Goal: Task Accomplishment & Management: Complete application form

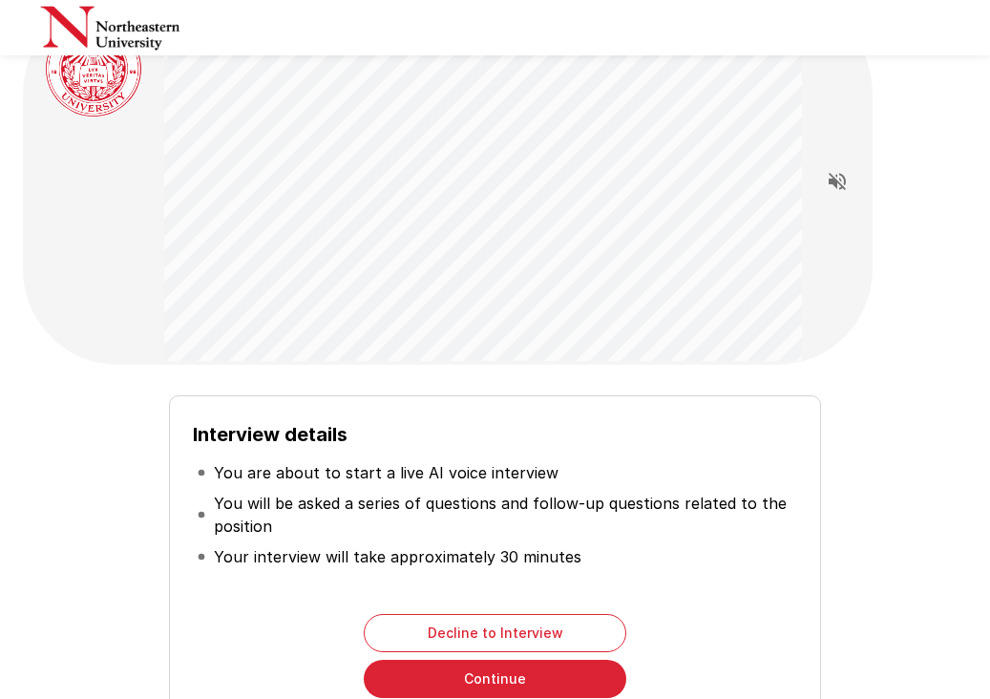
scroll to position [79, 0]
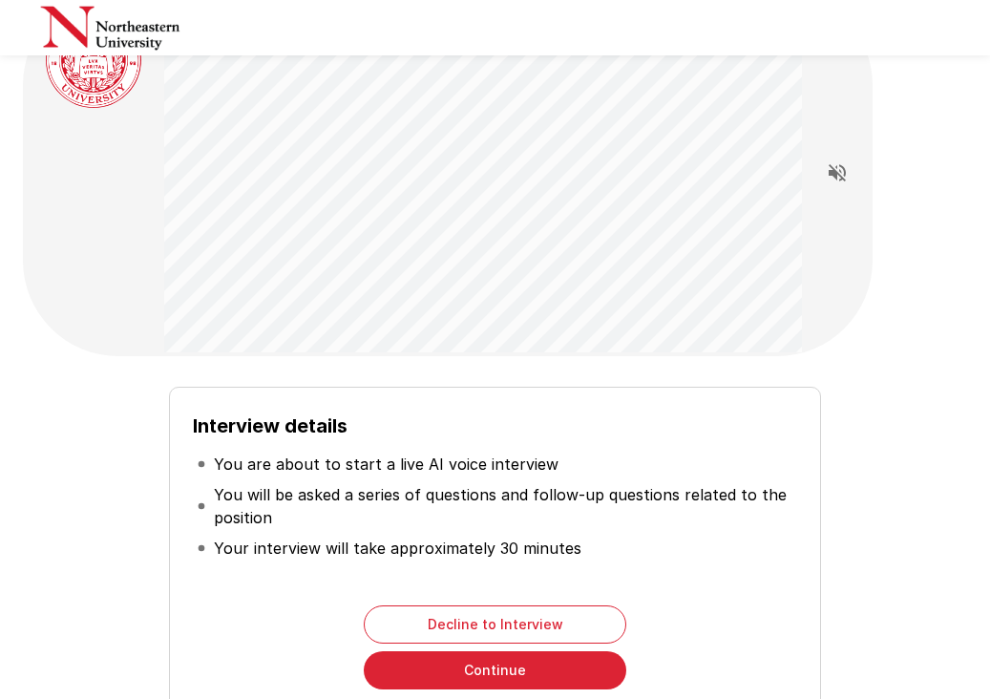
click at [472, 675] on button "Continue" at bounding box center [495, 670] width 263 height 38
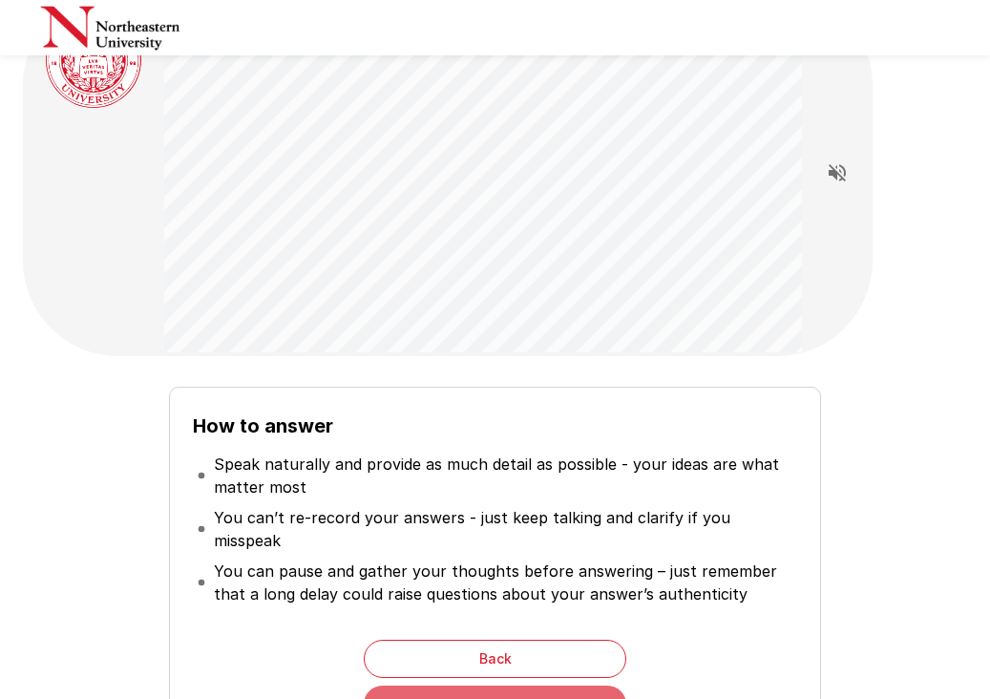
click at [472, 686] on button "Continue" at bounding box center [495, 705] width 263 height 38
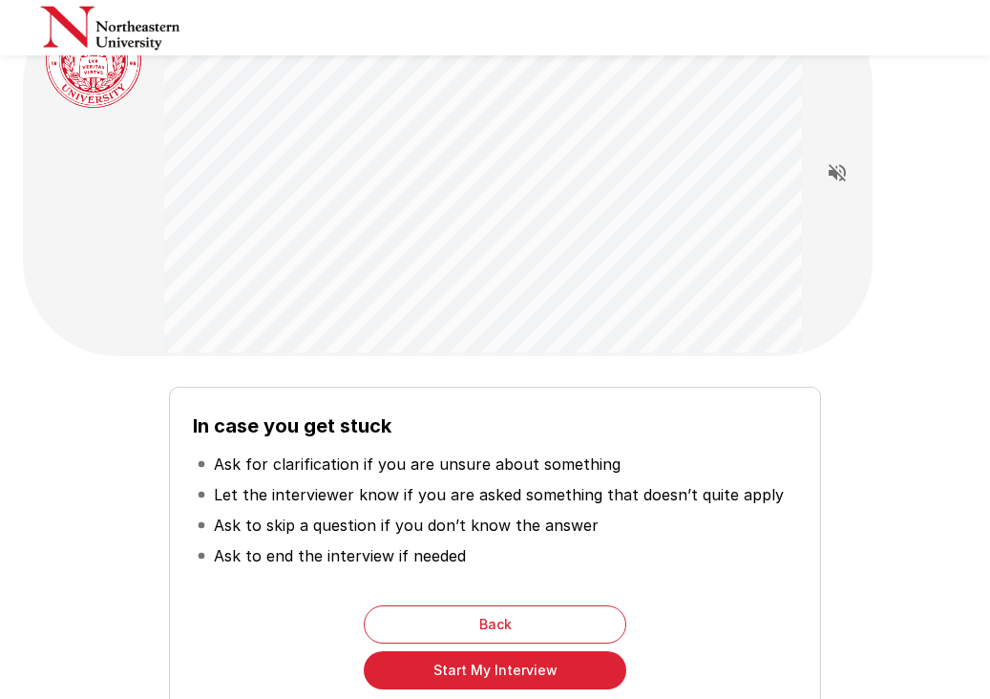
click at [472, 674] on button "Start My Interview" at bounding box center [495, 670] width 263 height 38
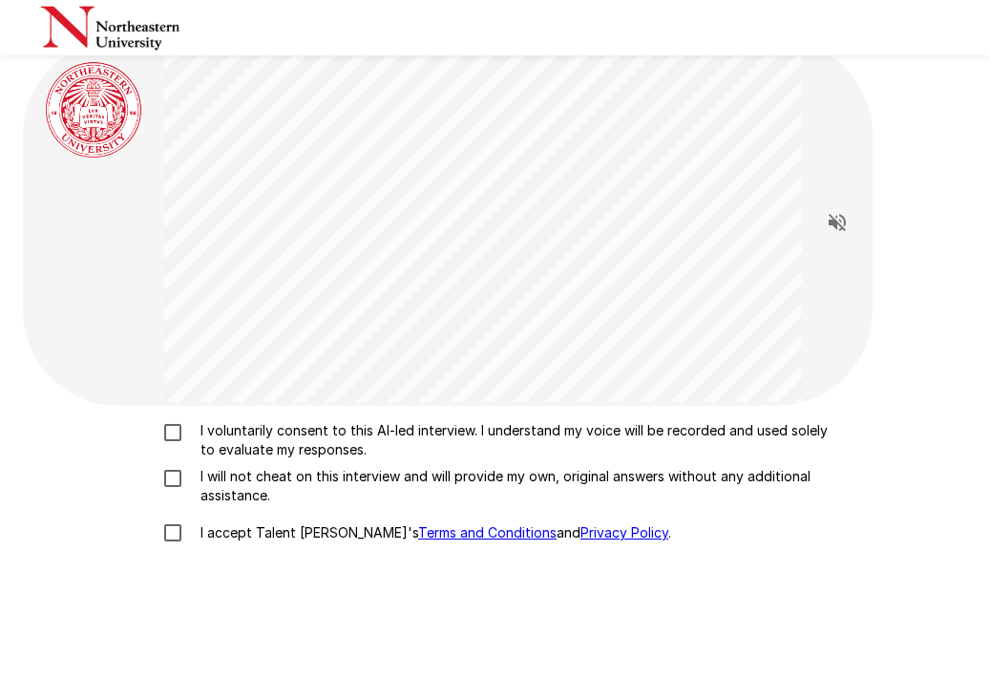
scroll to position [27, 0]
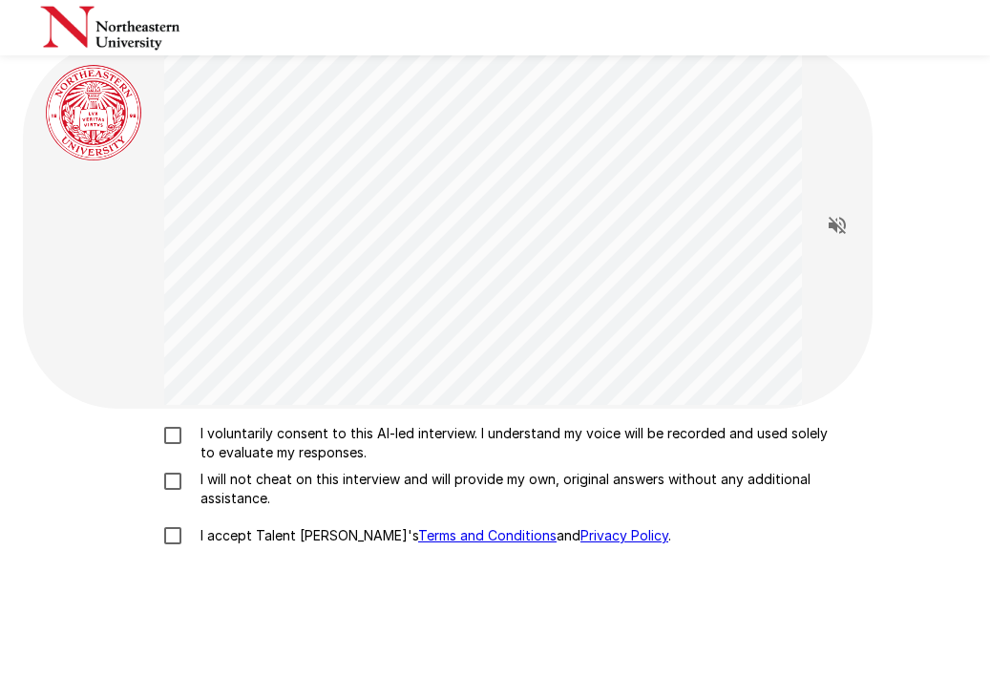
click at [314, 437] on p "I voluntarily consent to this AI-led interview. I understand my voice will be r…" at bounding box center [515, 443] width 645 height 38
click at [282, 480] on p "I will not cheat on this interview and will provide my own, original answers wi…" at bounding box center [515, 489] width 645 height 38
click at [274, 533] on p "I accept Talent Llama's Terms and Conditions and Privacy Policy ." at bounding box center [432, 535] width 478 height 19
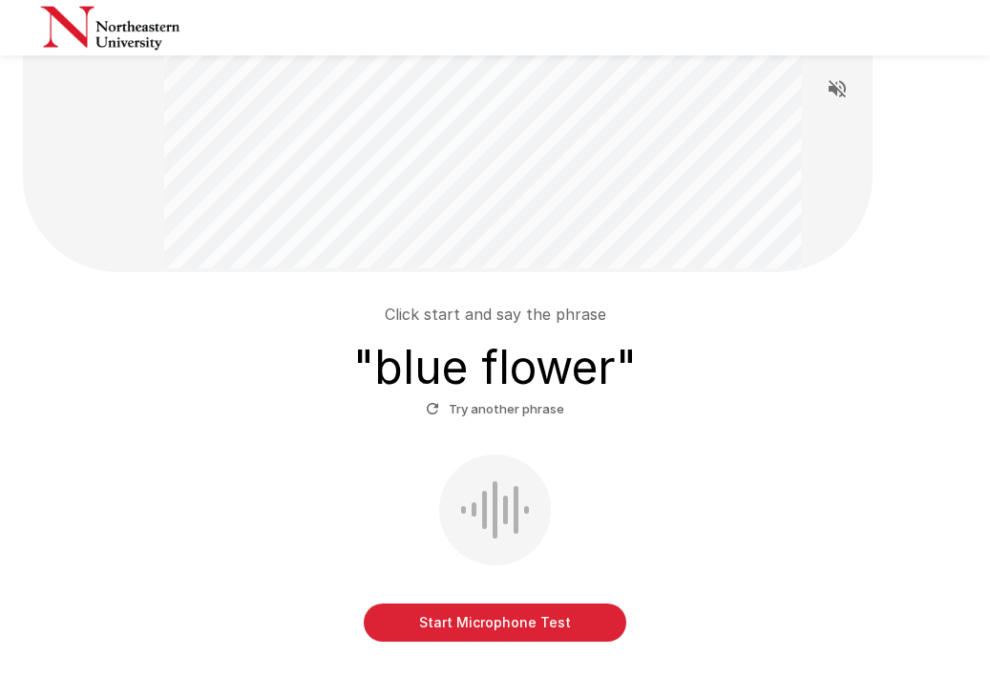
scroll to position [164, 0]
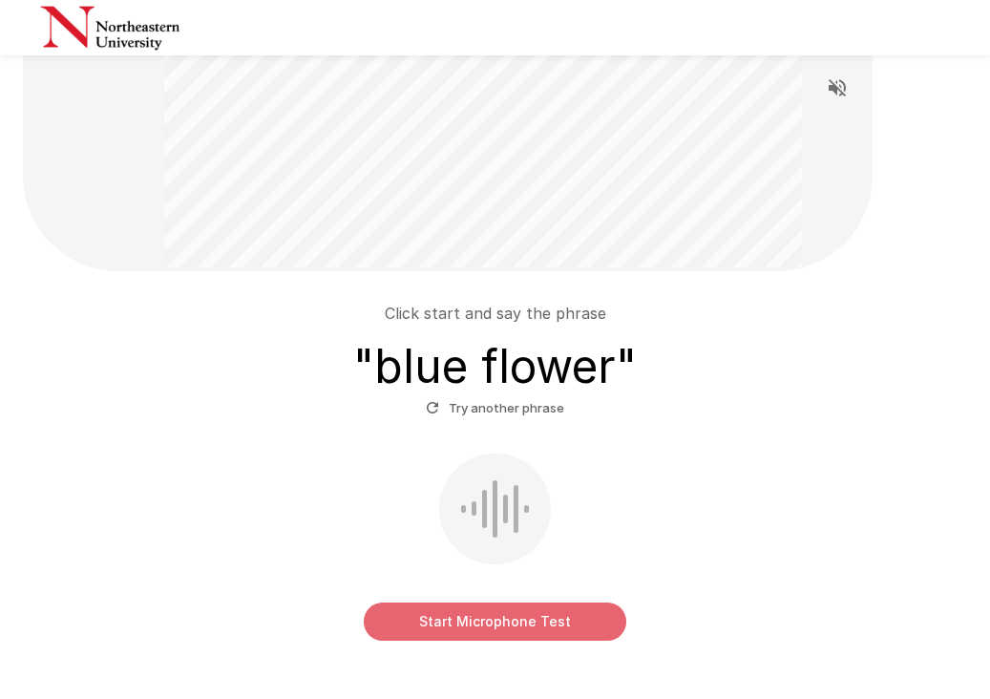
click at [491, 622] on button "Start Microphone Test" at bounding box center [495, 622] width 263 height 38
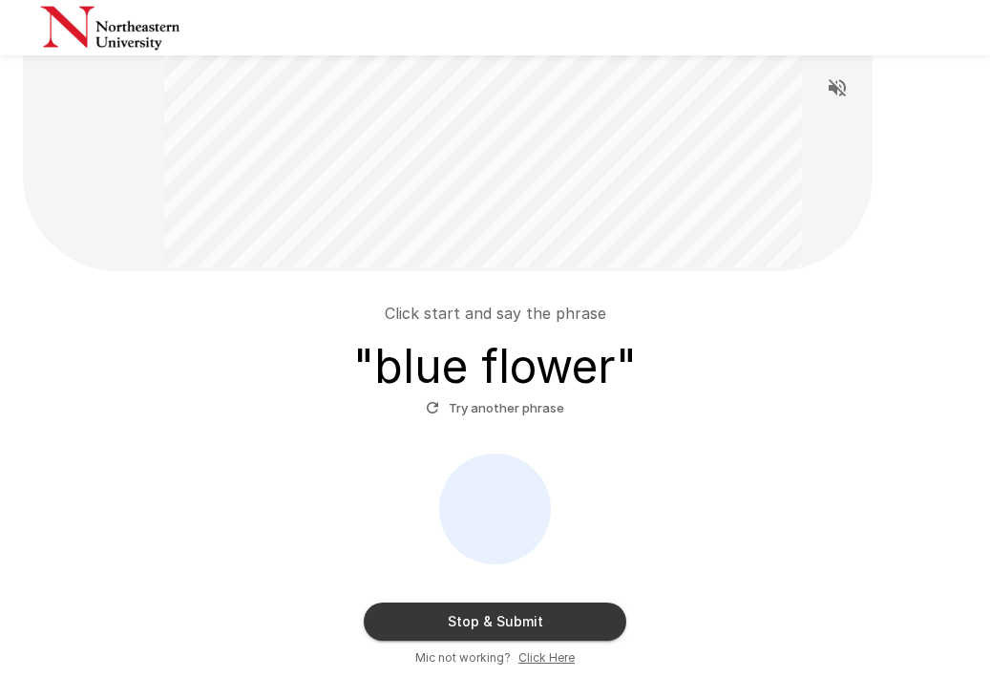
click at [522, 619] on button "Stop & Submit" at bounding box center [495, 622] width 263 height 38
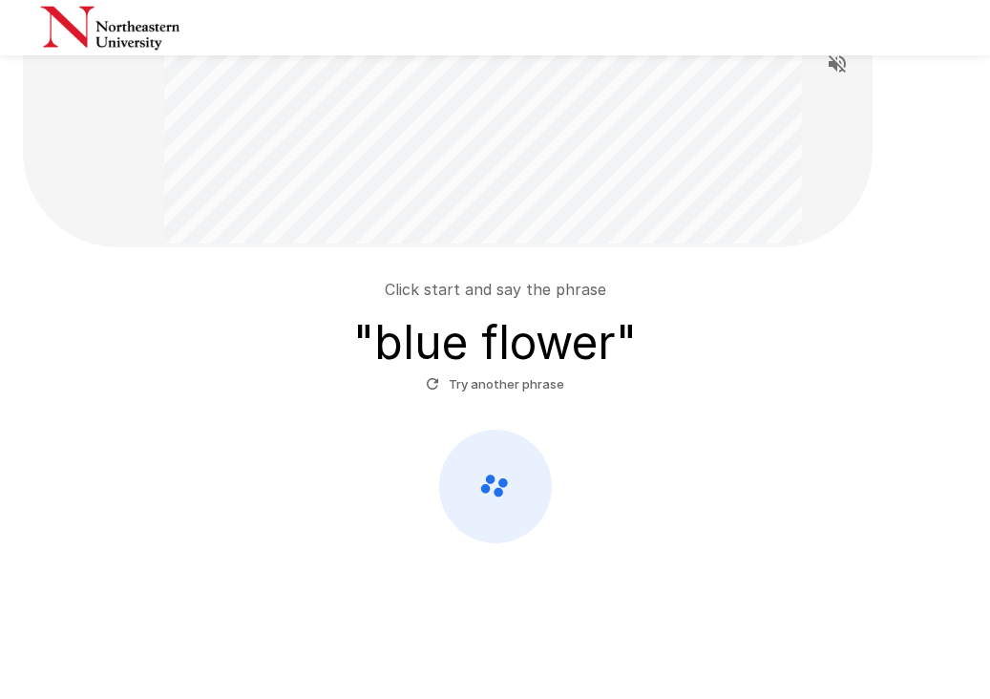
scroll to position [192, 0]
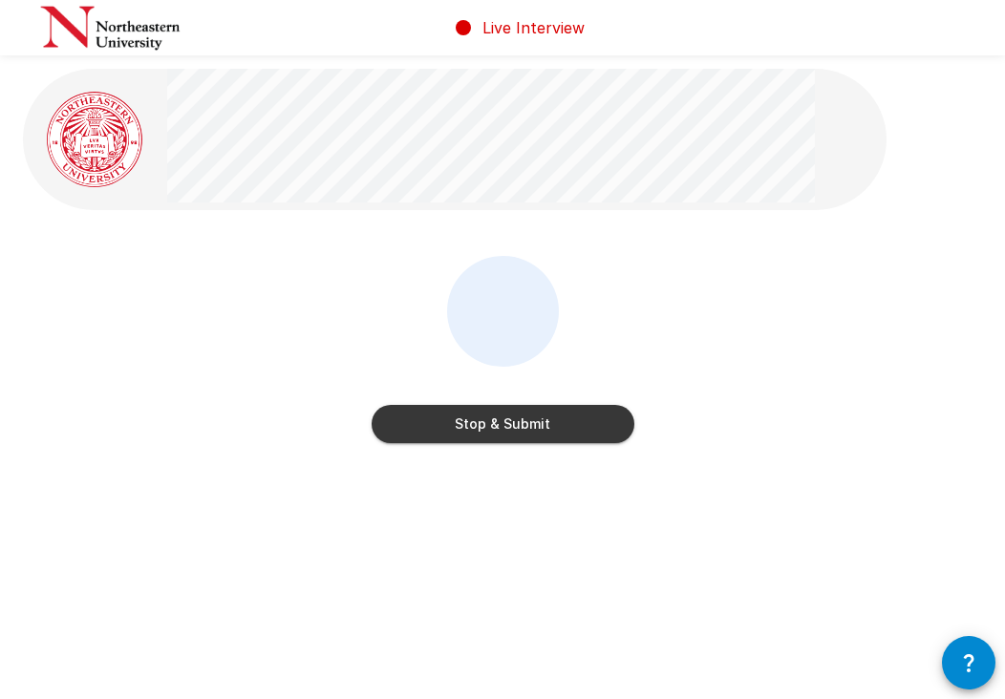
click at [516, 427] on button "Stop & Submit" at bounding box center [502, 424] width 263 height 38
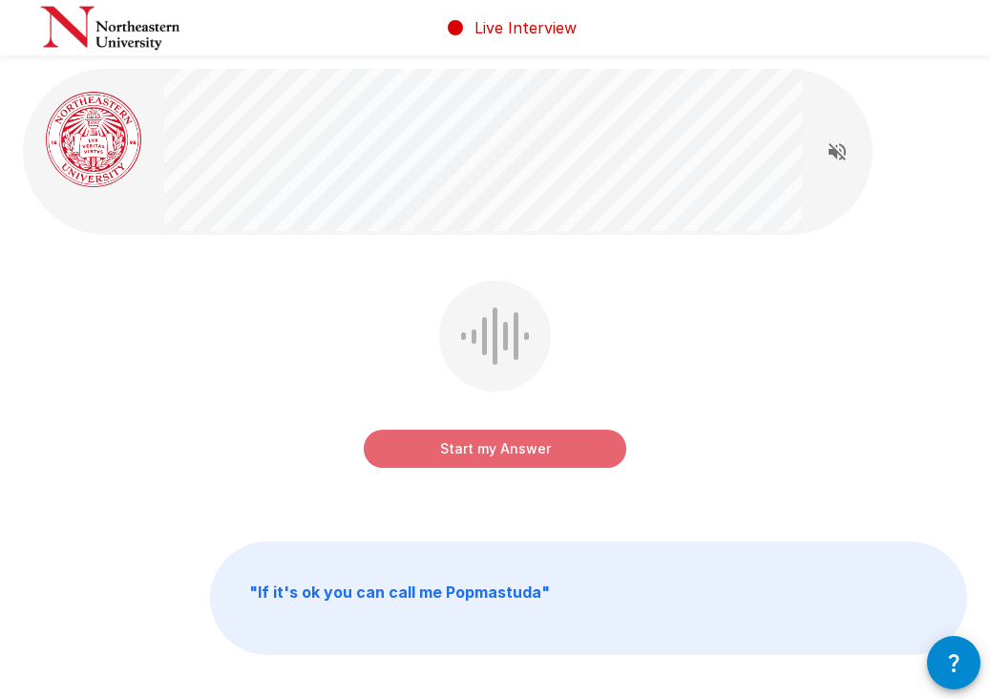
click at [507, 451] on button "Start my Answer" at bounding box center [495, 449] width 263 height 38
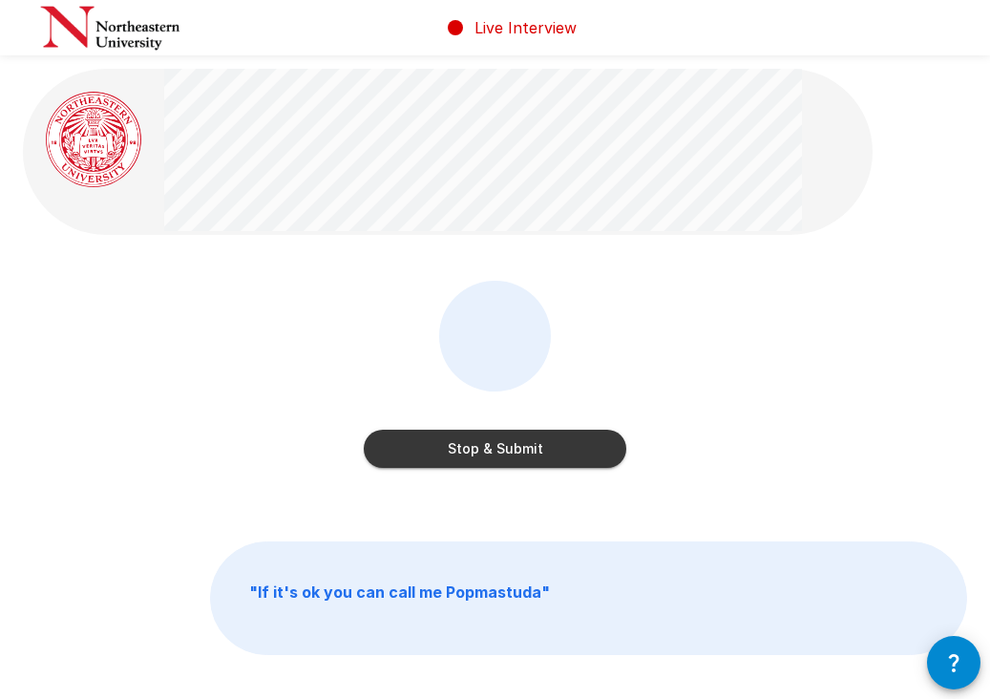
click at [507, 448] on button "Stop & Submit" at bounding box center [495, 449] width 263 height 38
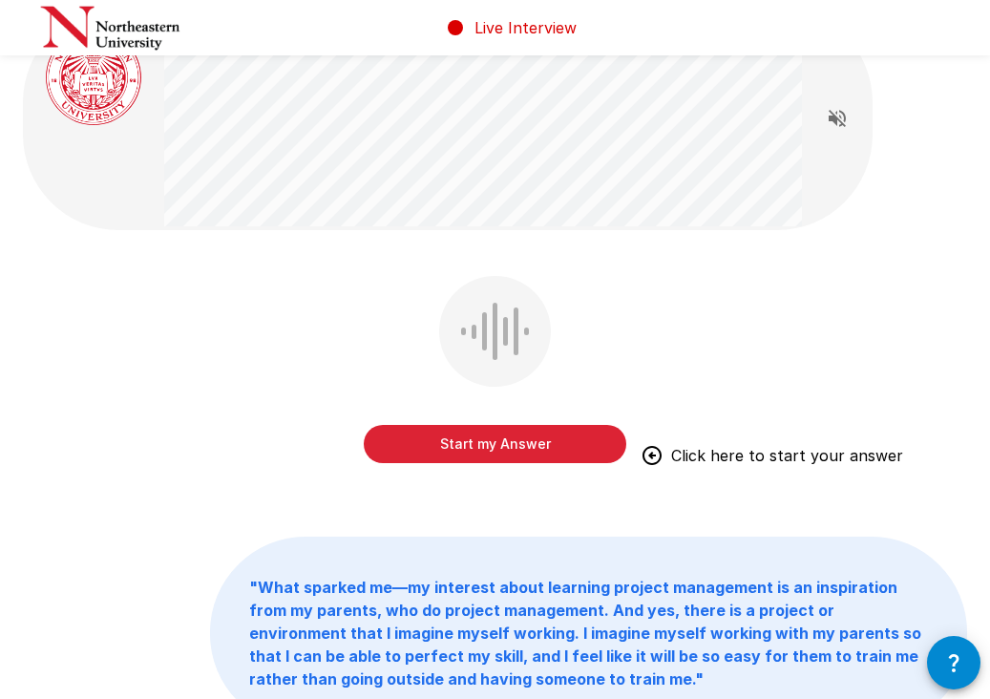
scroll to position [34, 0]
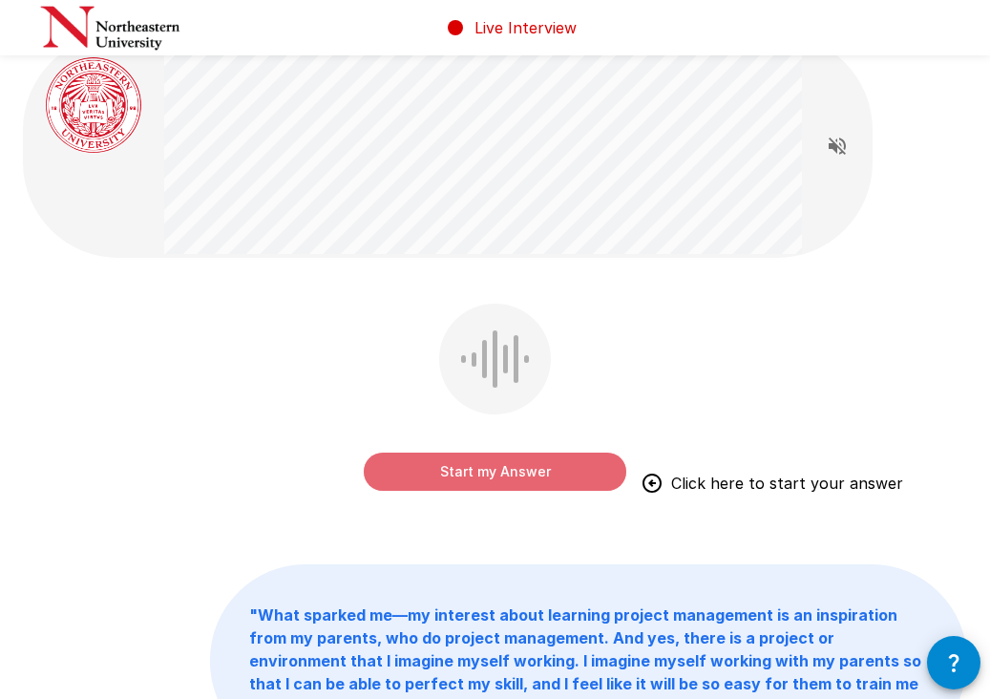
click at [504, 459] on button "Start my Answer" at bounding box center [495, 472] width 263 height 38
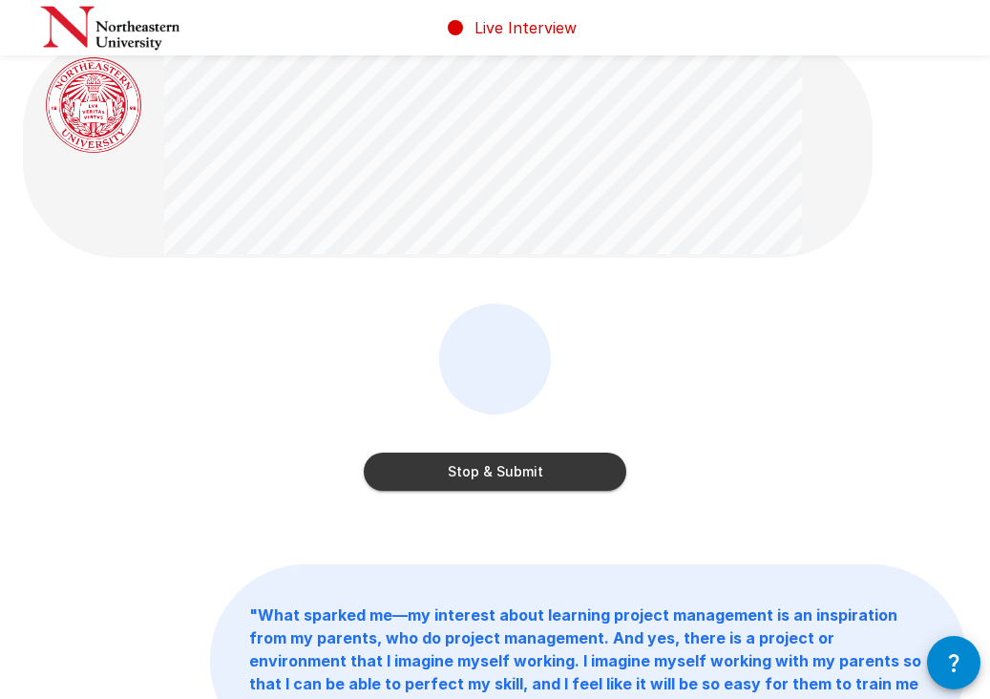
click at [504, 465] on button "Stop & Submit" at bounding box center [495, 472] width 263 height 38
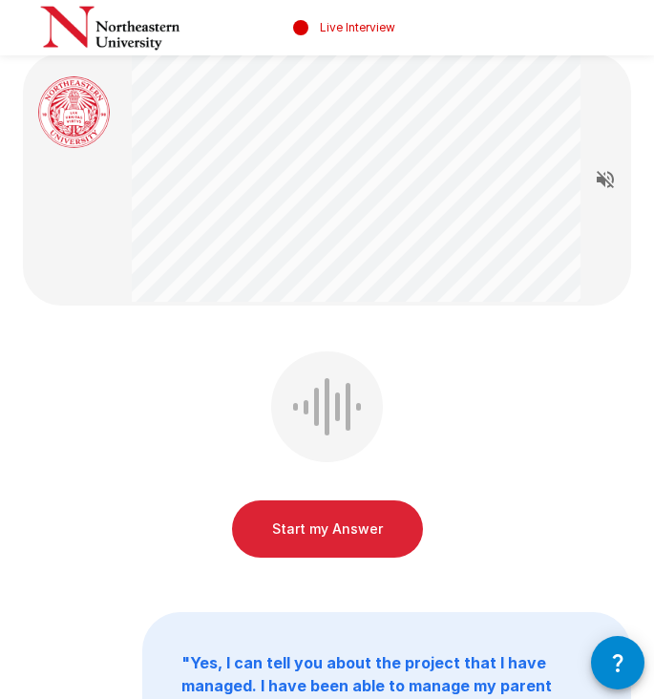
scroll to position [0, 0]
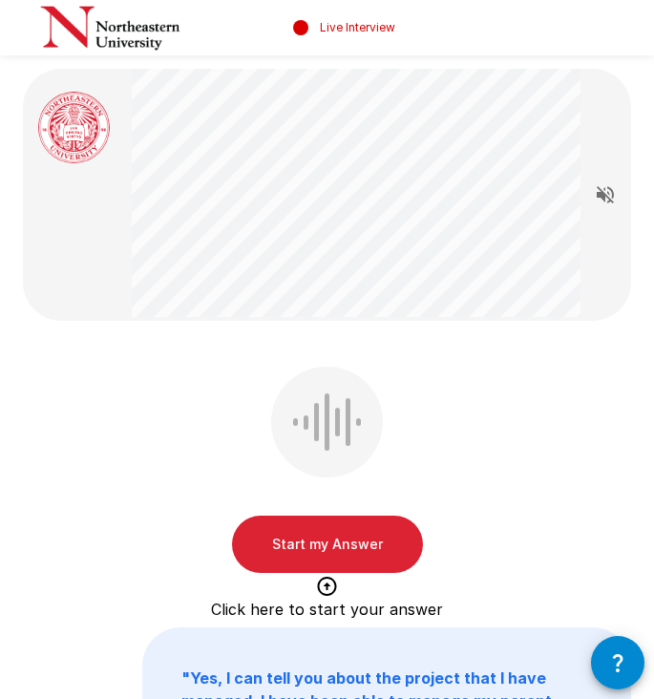
click at [381, 543] on button "Start my Answer" at bounding box center [327, 544] width 191 height 57
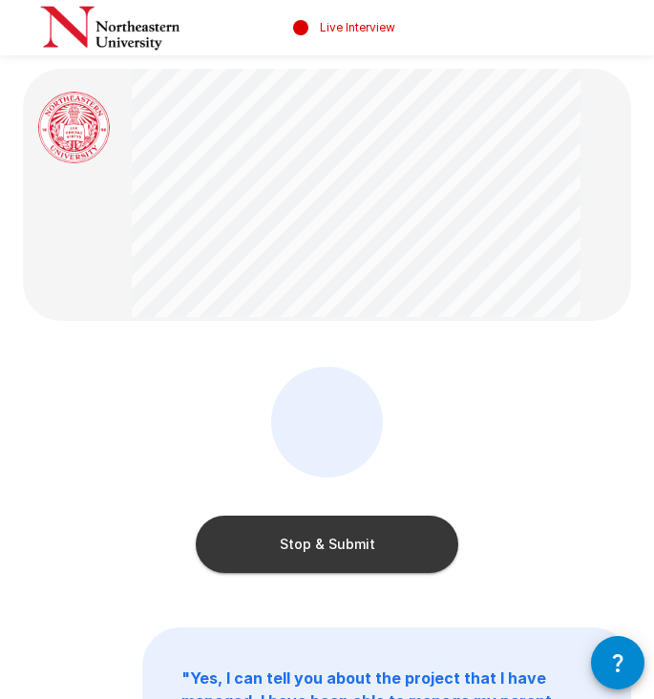
click at [377, 542] on button "Stop & Submit" at bounding box center [327, 544] width 263 height 57
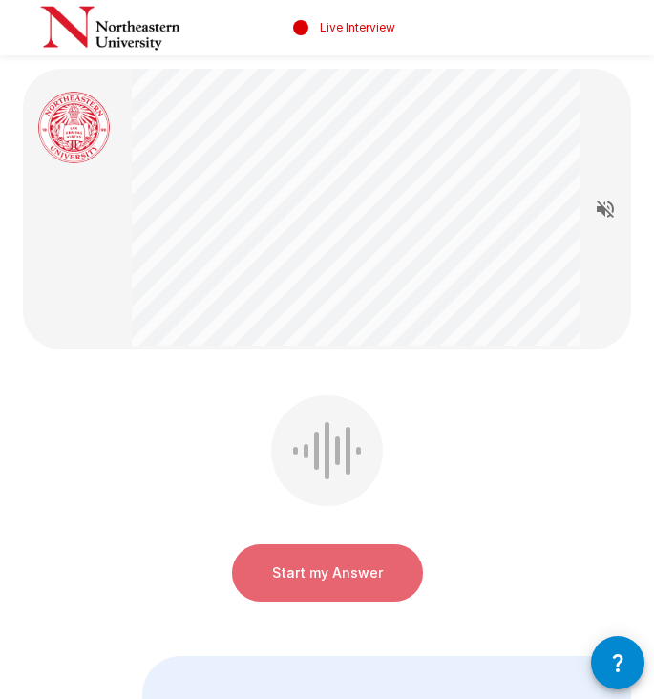
click at [326, 578] on button "Start my Answer" at bounding box center [327, 572] width 191 height 57
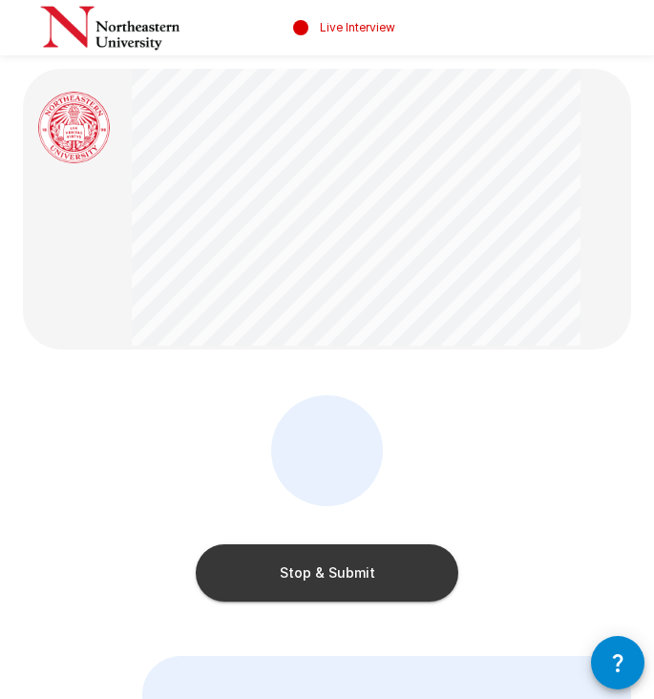
click at [329, 569] on button "Stop & Submit" at bounding box center [327, 572] width 263 height 57
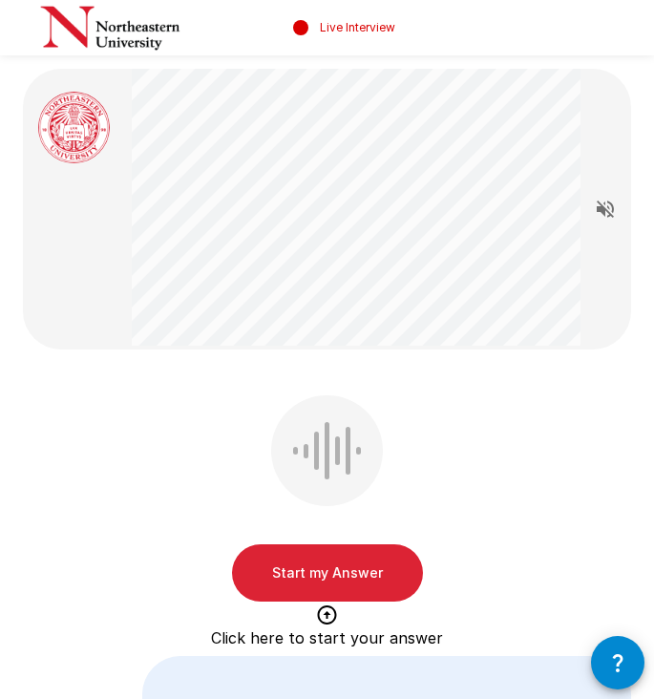
click at [350, 571] on button "Start my Answer" at bounding box center [327, 572] width 191 height 57
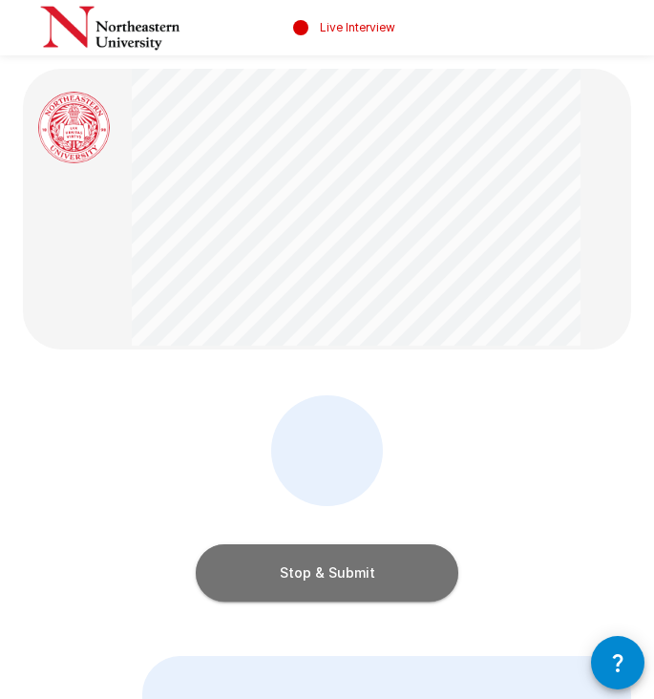
click at [419, 571] on button "Stop & Submit" at bounding box center [327, 572] width 263 height 57
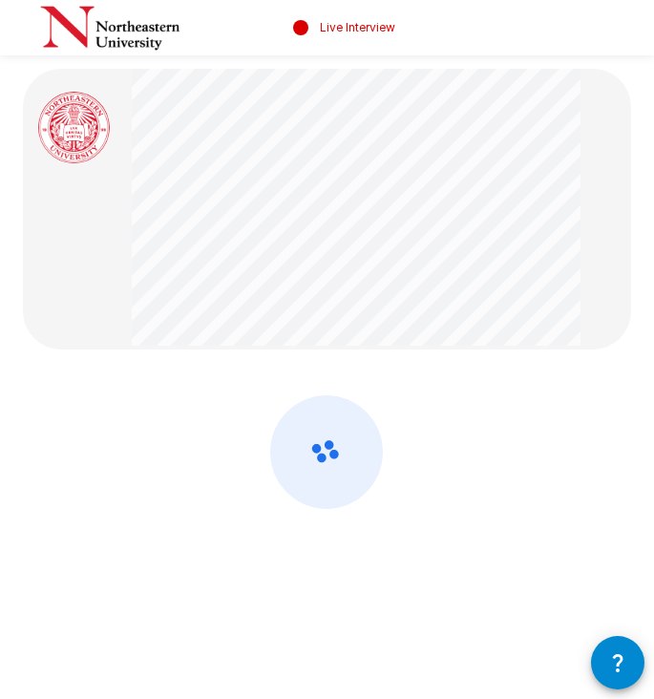
click at [422, 348] on div at bounding box center [327, 381] width 654 height 763
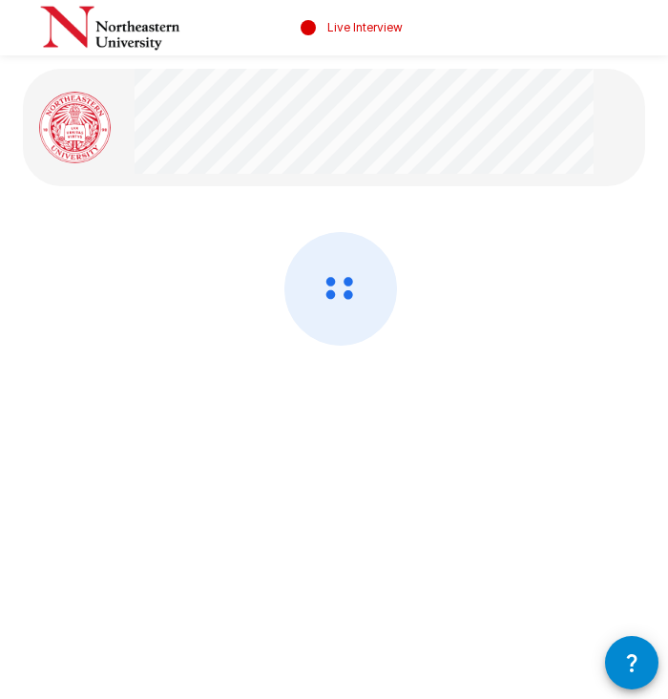
click at [502, 386] on div at bounding box center [334, 339] width 623 height 215
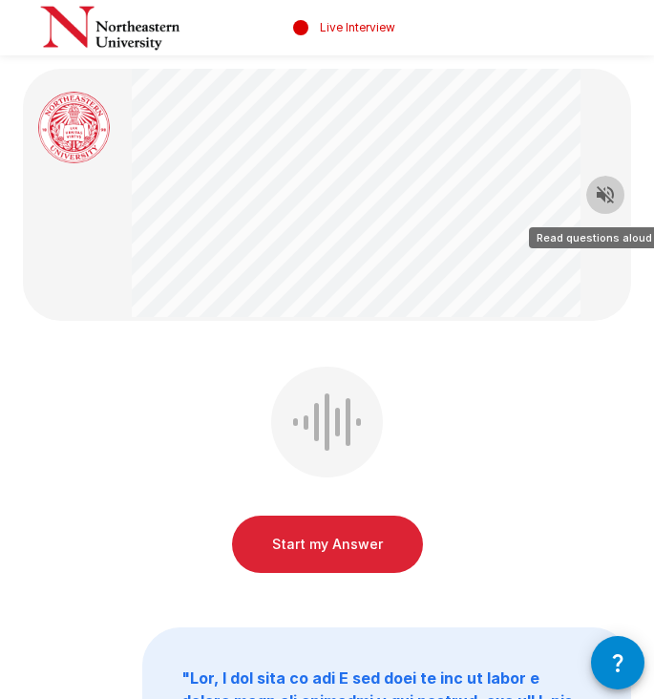
click at [599, 196] on icon "Read questions aloud" at bounding box center [605, 194] width 17 height 17
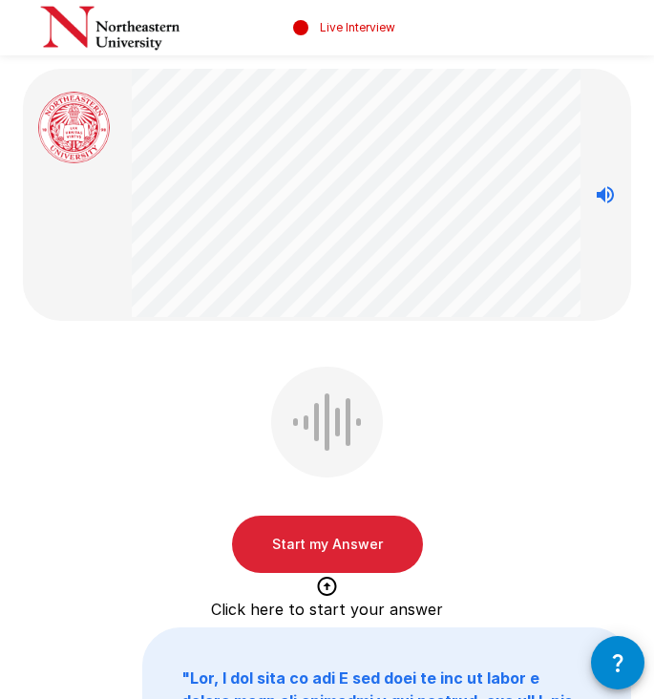
click at [338, 551] on button "Start my Answer" at bounding box center [327, 544] width 191 height 57
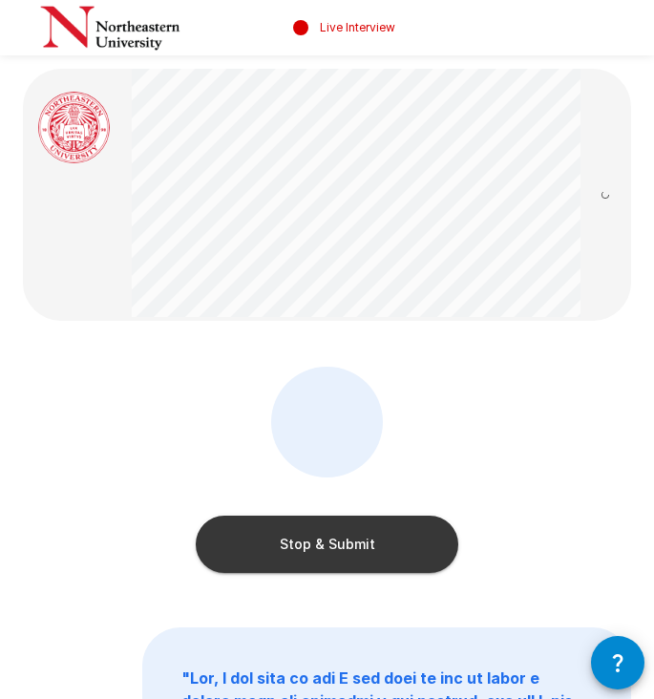
click at [308, 556] on button "Stop & Submit" at bounding box center [327, 544] width 263 height 57
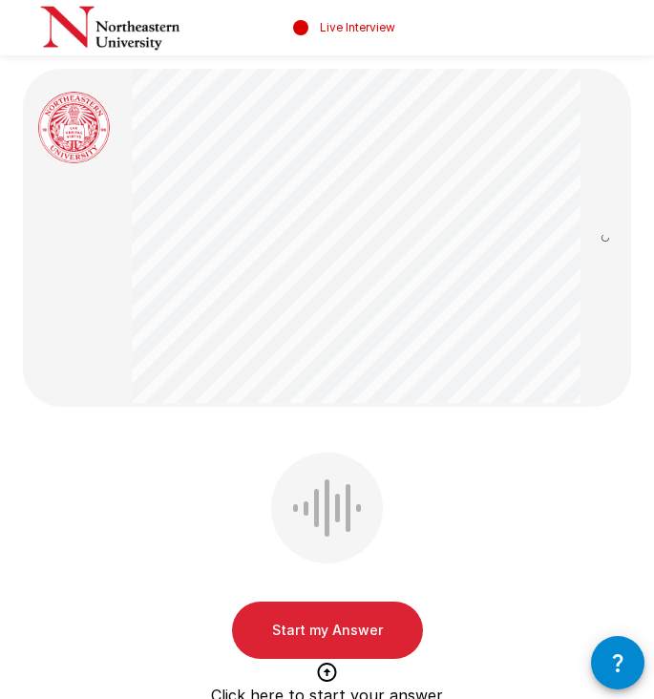
click at [368, 629] on button "Start my Answer" at bounding box center [327, 630] width 191 height 57
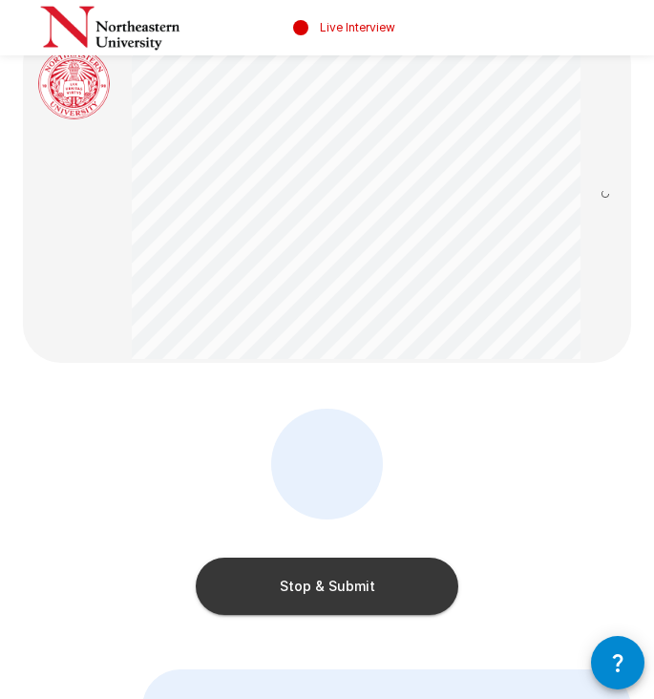
scroll to position [43, 0]
click at [342, 596] on button "Stop & Submit" at bounding box center [327, 587] width 263 height 57
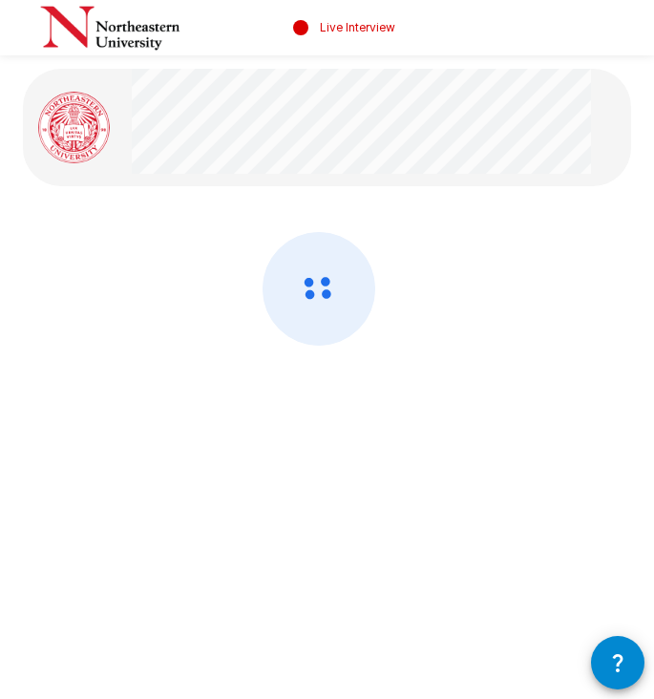
scroll to position [0, 0]
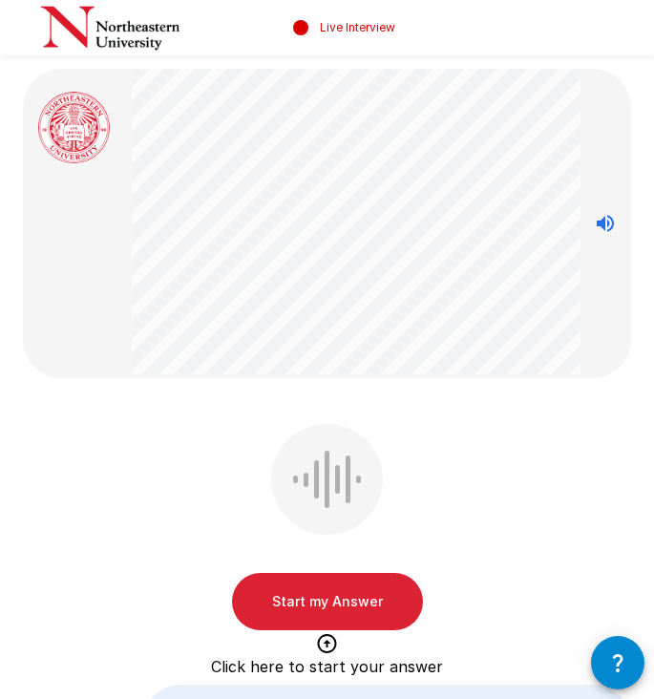
click at [364, 603] on button "Start my Answer" at bounding box center [327, 601] width 191 height 57
click at [0, 0] on div at bounding box center [0, 0] width 0 height 0
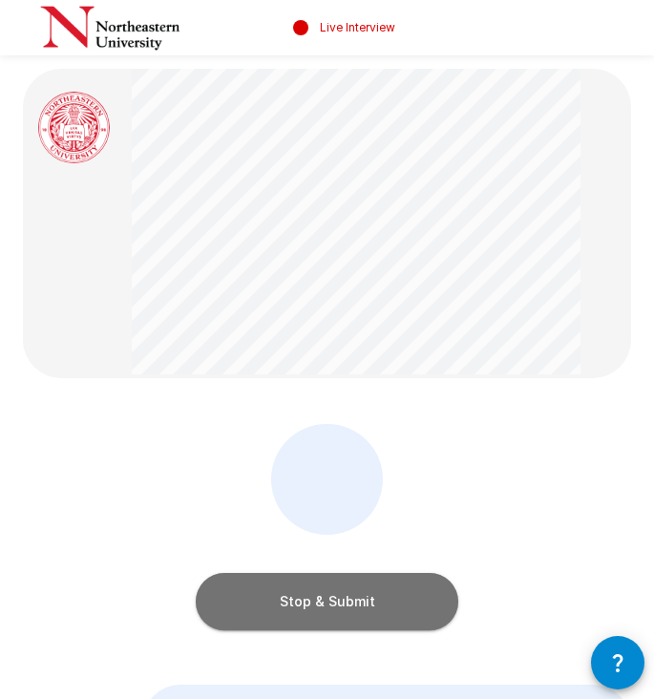
click at [356, 604] on button "Stop & Submit" at bounding box center [327, 601] width 263 height 57
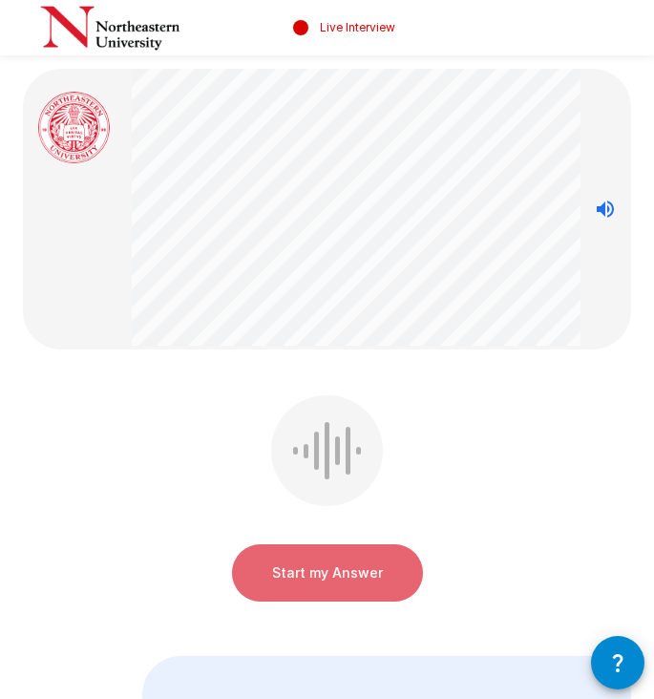
click at [331, 566] on button "Start my Answer" at bounding box center [327, 572] width 191 height 57
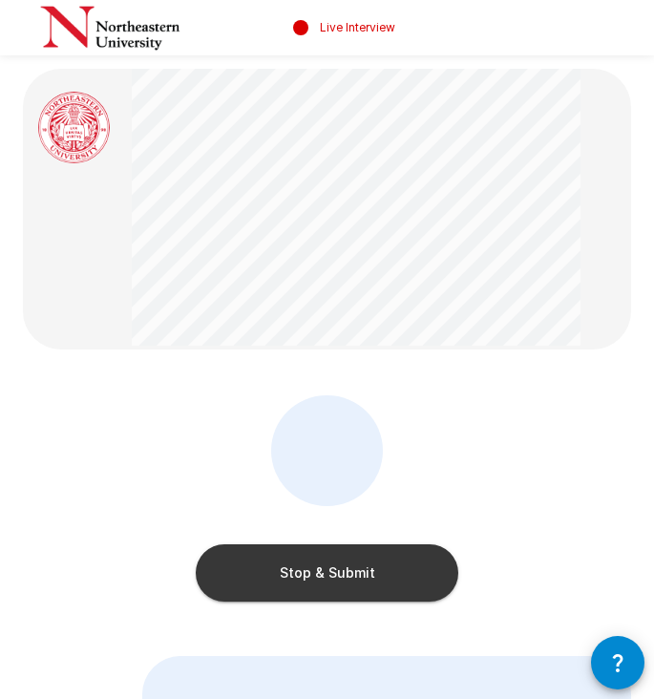
click at [337, 563] on button "Stop & Submit" at bounding box center [327, 572] width 263 height 57
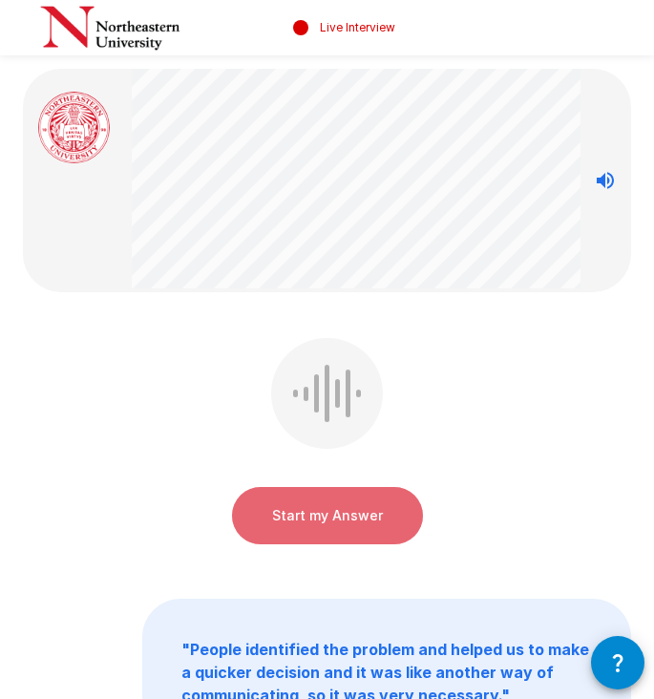
click at [332, 528] on button "Start my Answer" at bounding box center [327, 515] width 191 height 57
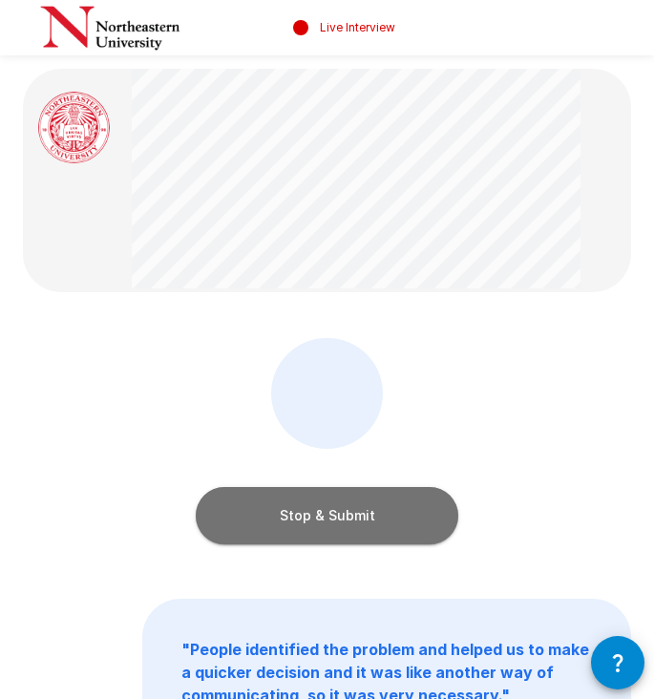
click at [330, 527] on button "Stop & Submit" at bounding box center [327, 515] width 263 height 57
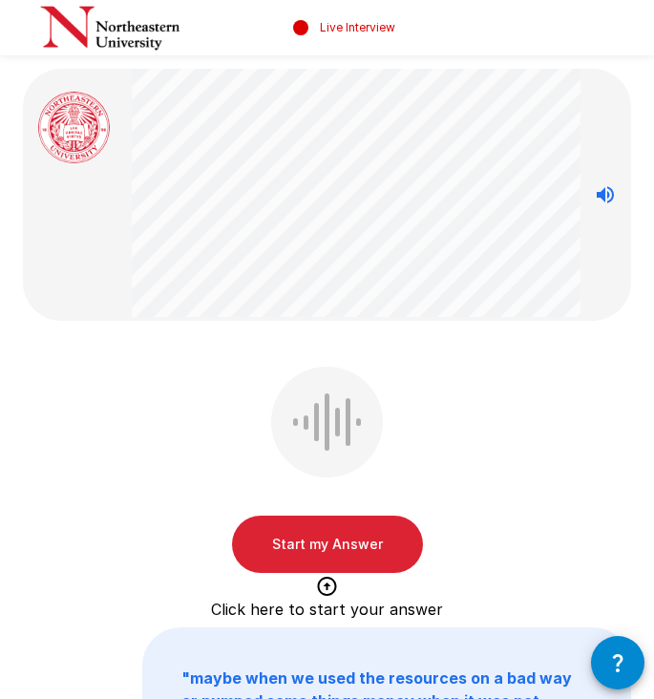
drag, startPoint x: 426, startPoint y: 562, endPoint x: 476, endPoint y: 583, distance: 53.9
click at [431, 564] on div "Start my Answer Click here to start your answer" at bounding box center [327, 474] width 608 height 215
click at [150, 222] on div "Start my Answer Click here to start your answer " maybe when we used the resour…" at bounding box center [327, 463] width 654 height 927
drag, startPoint x: 474, startPoint y: 360, endPoint x: 405, endPoint y: 415, distance: 88.3
click at [470, 363] on div "Start my Answer Click here to start your answer " maybe when we used the resour…" at bounding box center [327, 463] width 654 height 927
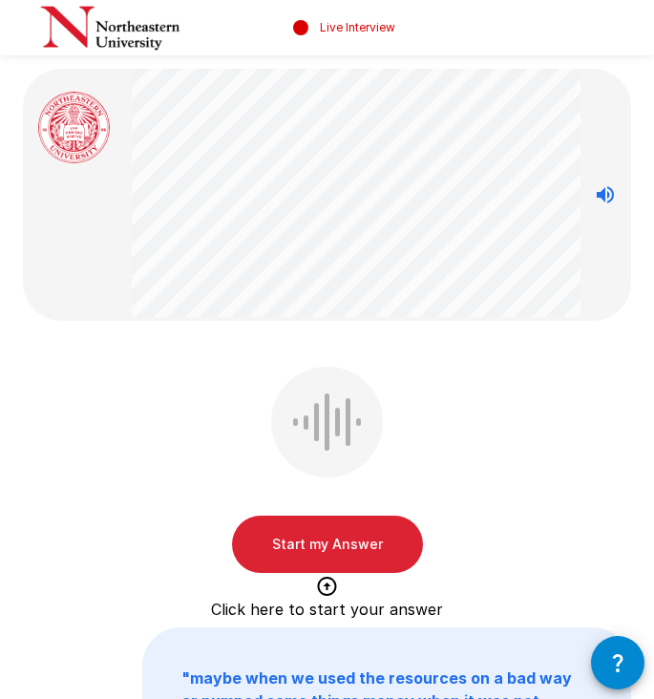
click at [351, 550] on button "Start my Answer" at bounding box center [327, 544] width 191 height 57
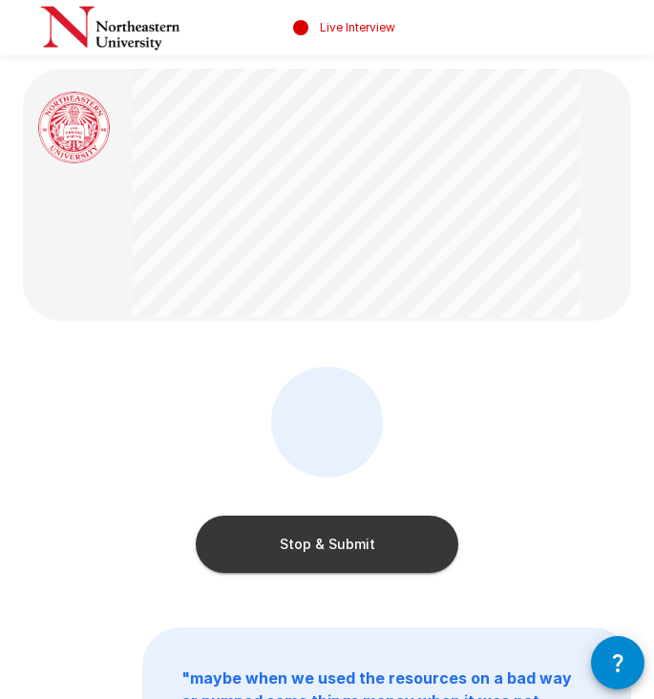
click at [297, 541] on button "Stop & Submit" at bounding box center [327, 544] width 263 height 57
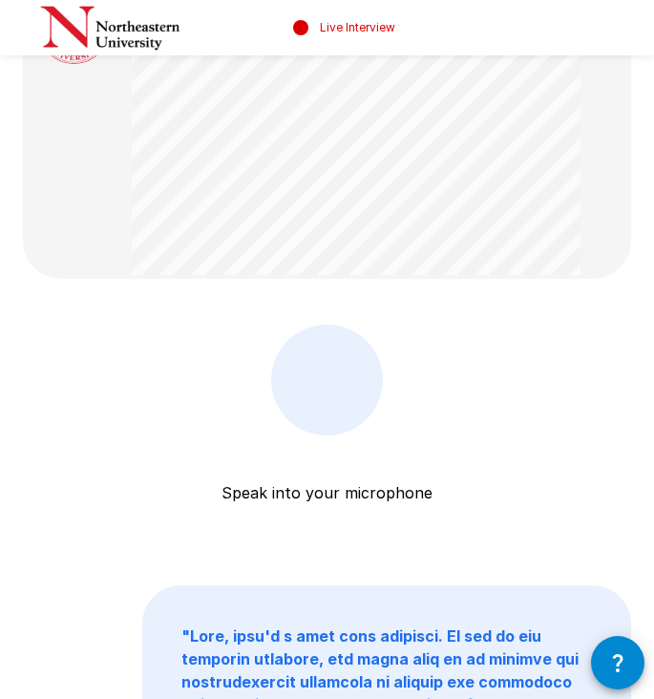
scroll to position [83, 0]
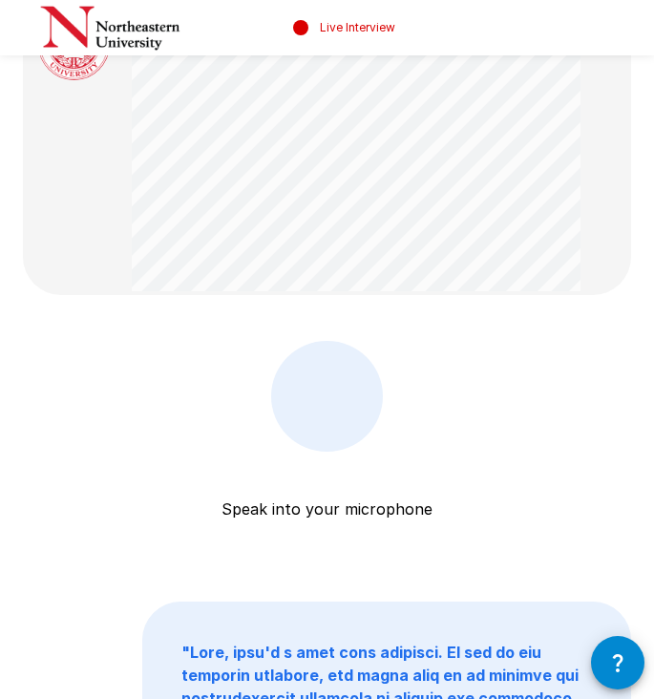
click at [324, 403] on div at bounding box center [327, 396] width 74 height 57
click at [325, 404] on div at bounding box center [327, 396] width 74 height 57
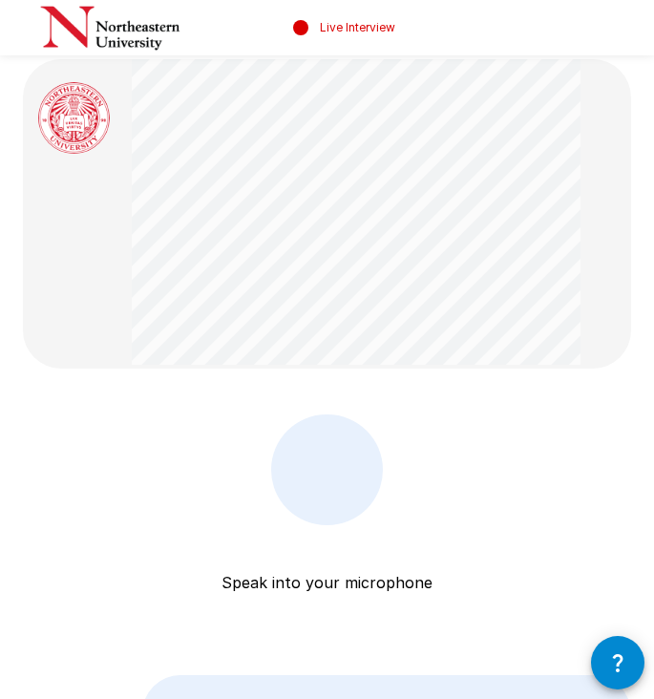
scroll to position [0, 0]
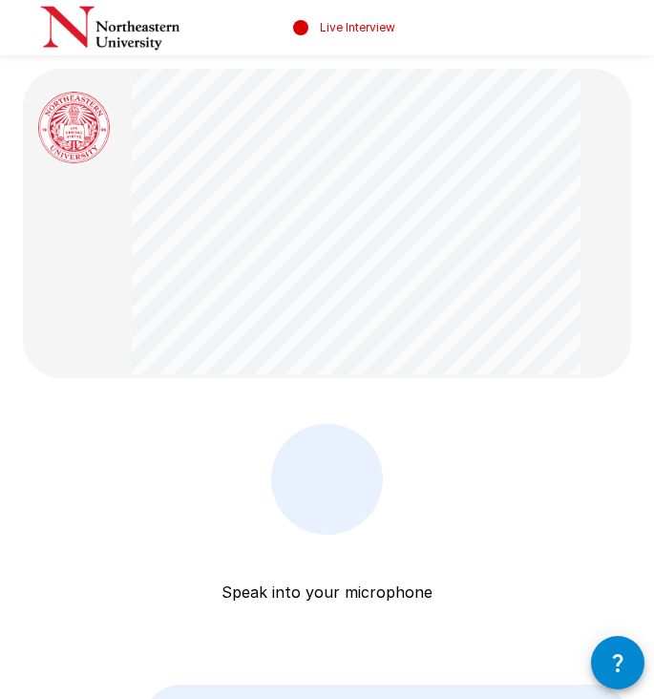
drag, startPoint x: 351, startPoint y: 414, endPoint x: 339, endPoint y: 467, distance: 54.9
click at [350, 415] on div "Speak into your microphone Stop & Submit " "" at bounding box center [327, 698] width 654 height 1397
click at [333, 481] on div at bounding box center [327, 479] width 74 height 57
click at [341, 481] on div at bounding box center [327, 479] width 74 height 57
click at [341, 480] on div at bounding box center [327, 479] width 74 height 57
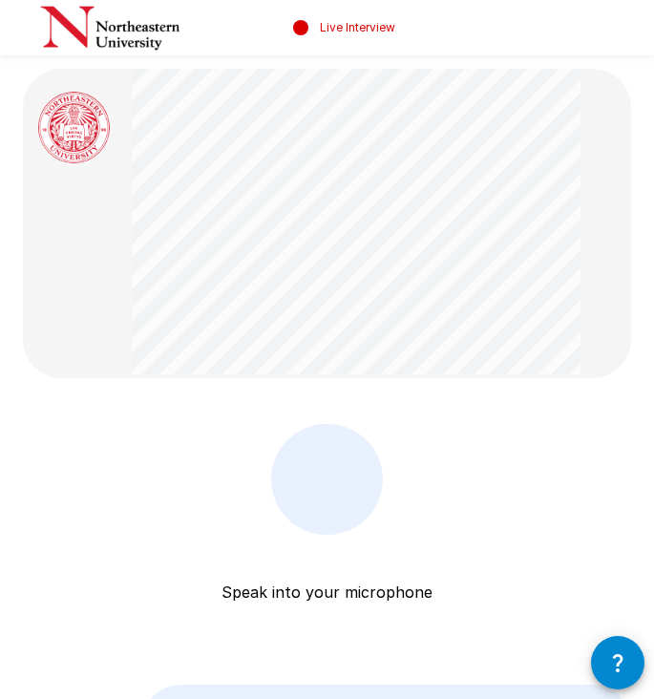
click at [348, 44] on div "Live Interview" at bounding box center [342, 27] width 106 height 53
click at [348, 36] on div "Live Interview" at bounding box center [342, 27] width 106 height 53
click at [347, 30] on p "Live Interview" at bounding box center [357, 27] width 75 height 17
click at [338, 518] on div at bounding box center [327, 479] width 112 height 111
click at [336, 513] on div at bounding box center [327, 479] width 112 height 111
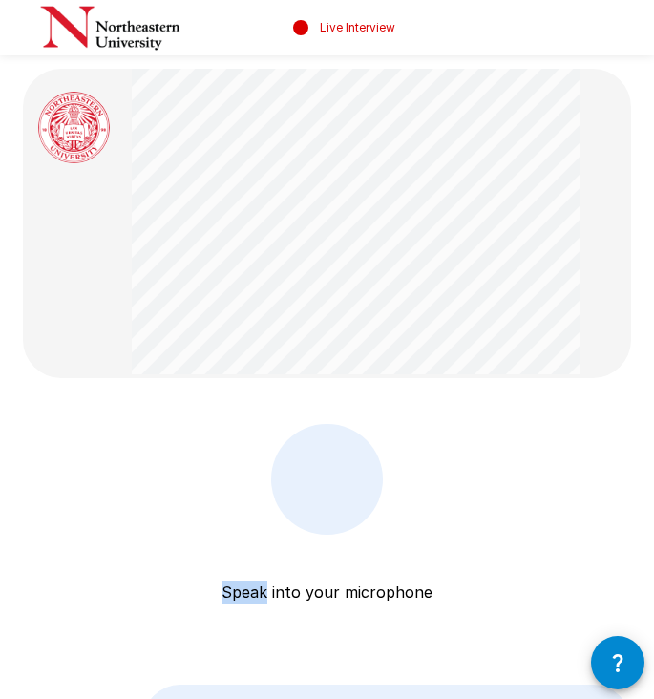
click at [336, 513] on div at bounding box center [327, 479] width 112 height 111
click at [362, 521] on div at bounding box center [327, 479] width 112 height 111
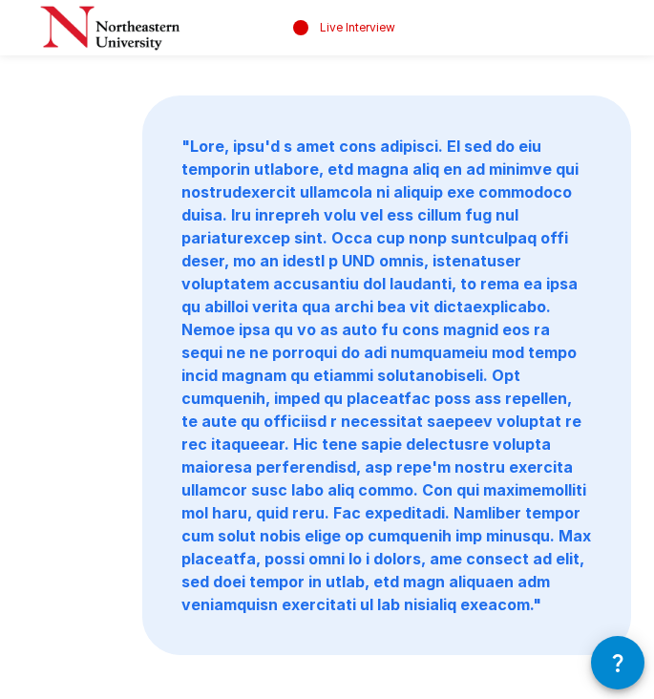
scroll to position [697, 0]
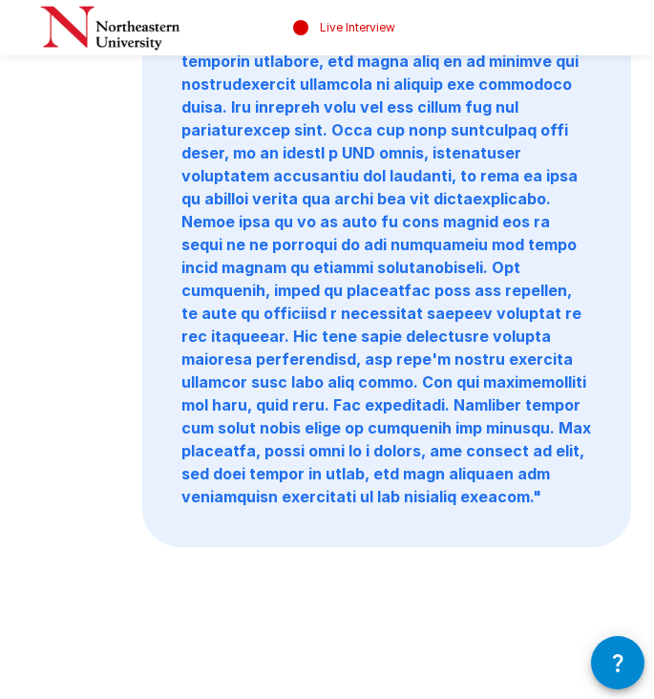
click at [355, 498] on p "" "" at bounding box center [386, 268] width 487 height 558
click at [355, 497] on p "" "" at bounding box center [386, 268] width 487 height 558
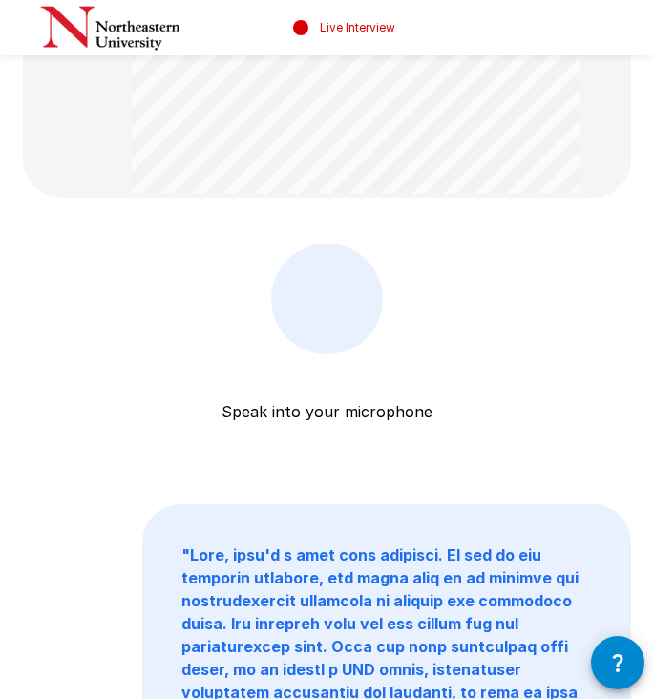
scroll to position [0, 0]
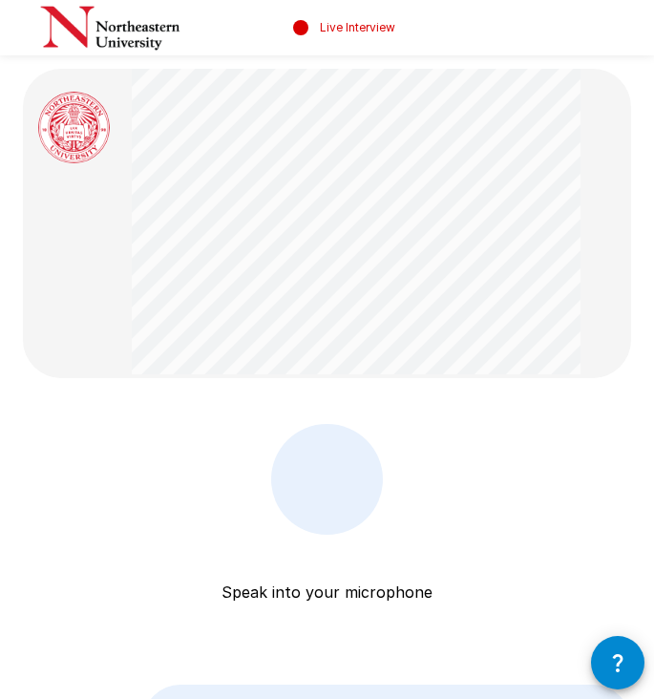
click at [345, 462] on div at bounding box center [327, 479] width 74 height 57
click at [344, 462] on div at bounding box center [327, 479] width 74 height 57
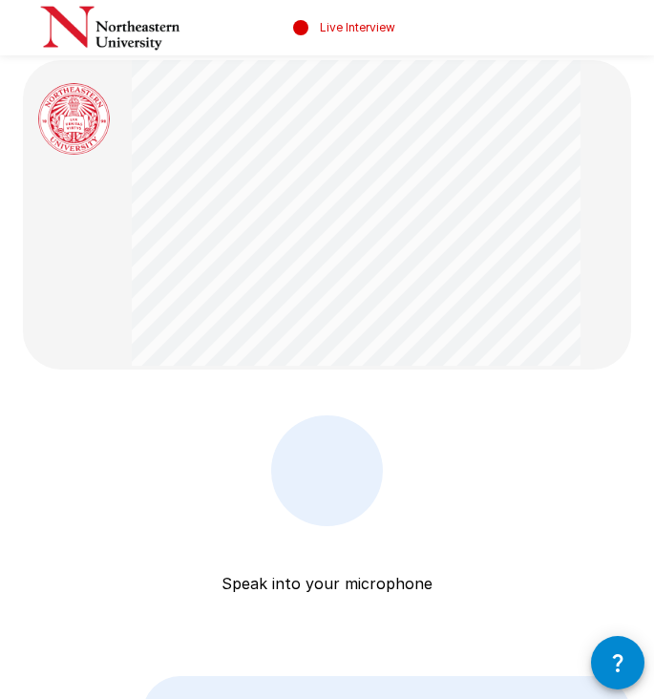
click at [351, 493] on div at bounding box center [327, 470] width 74 height 57
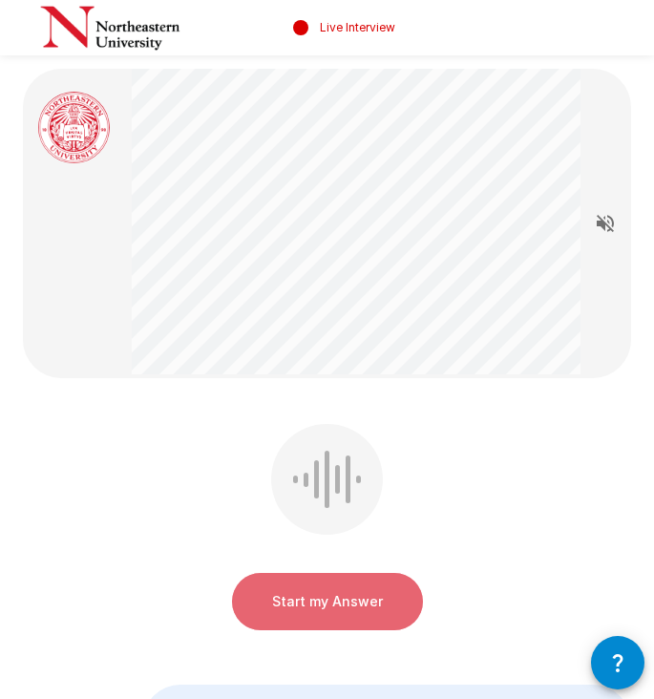
click at [328, 602] on button "Start my Answer" at bounding box center [327, 601] width 191 height 57
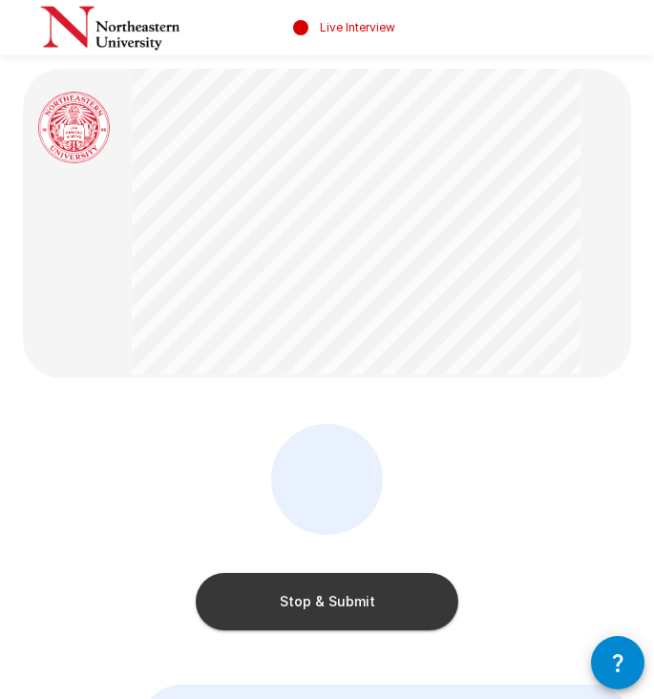
click at [350, 601] on button "Stop & Submit" at bounding box center [327, 601] width 263 height 57
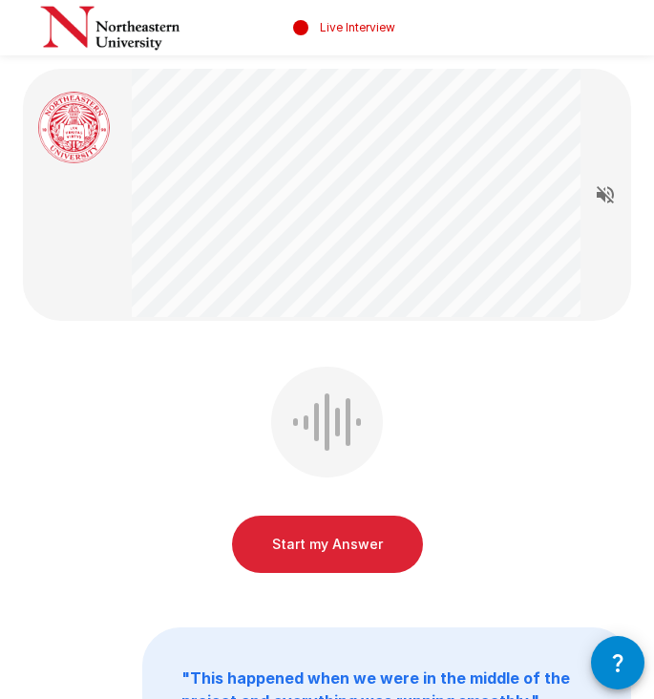
click at [331, 521] on button "Start my Answer" at bounding box center [327, 544] width 191 height 57
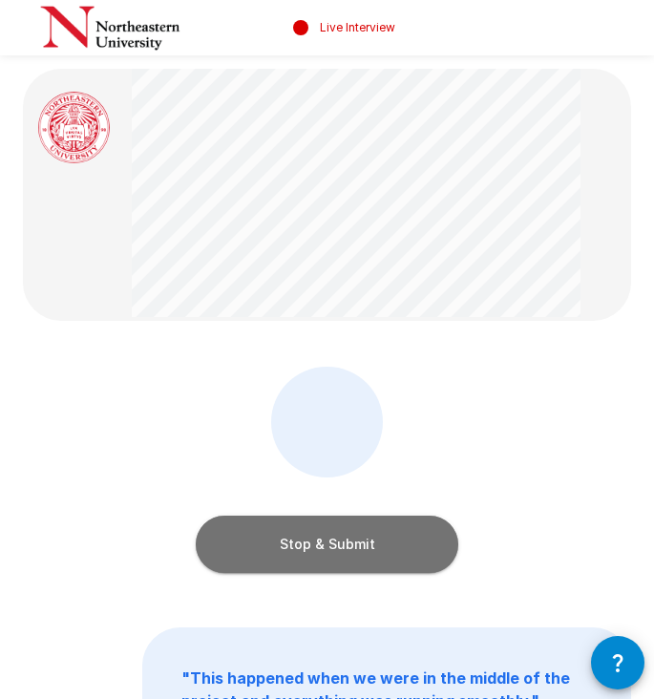
click at [332, 544] on button "Stop & Submit" at bounding box center [327, 544] width 263 height 57
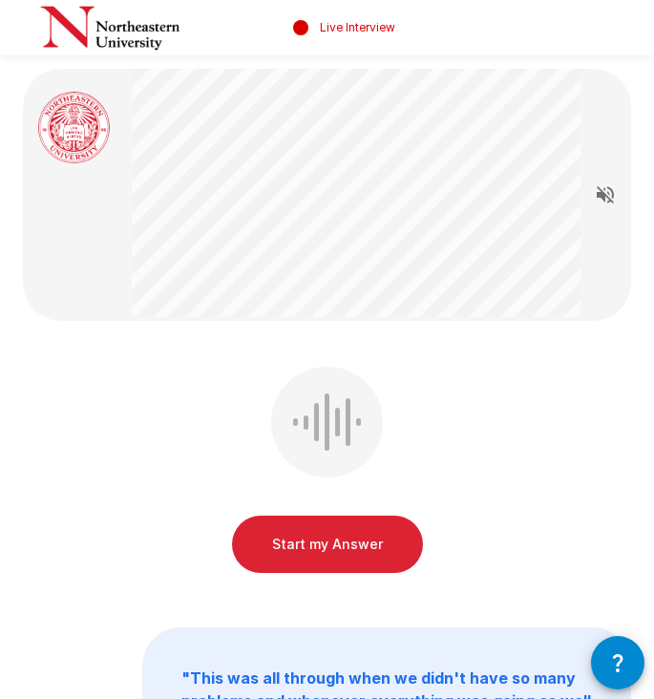
click at [338, 553] on button "Start my Answer" at bounding box center [327, 544] width 191 height 57
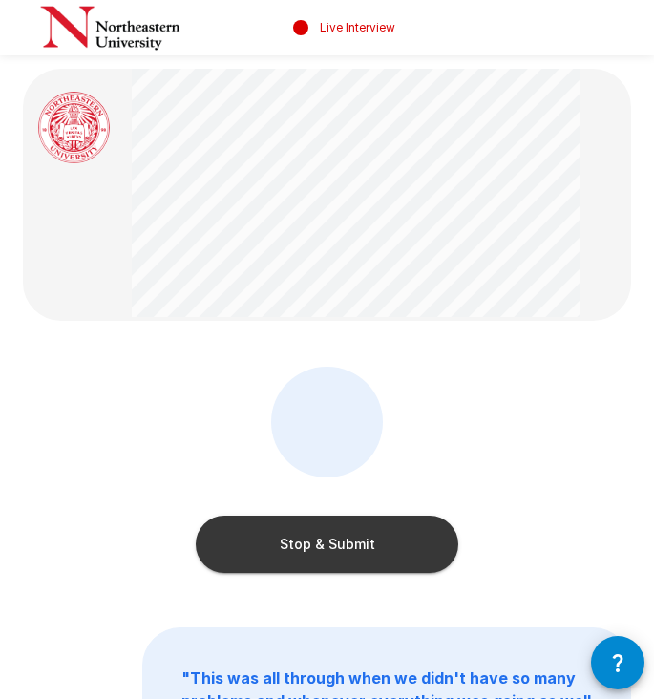
click at [339, 540] on button "Stop & Submit" at bounding box center [327, 544] width 263 height 57
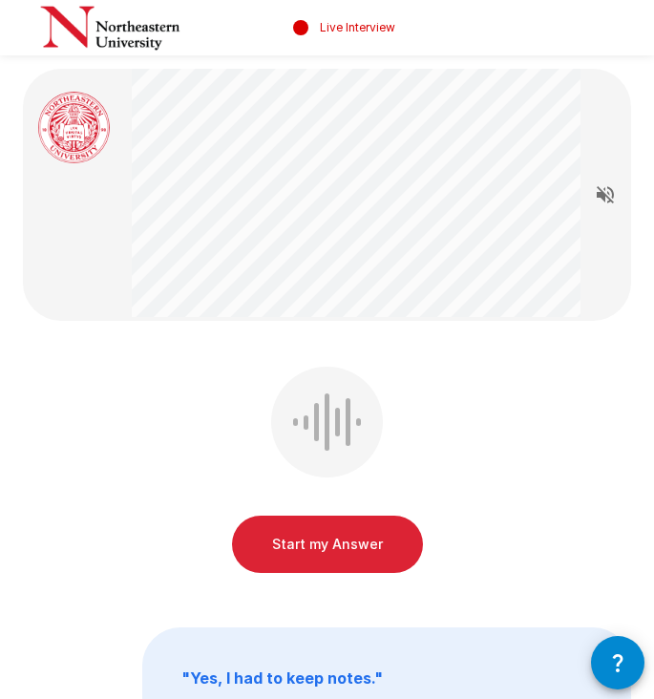
click at [328, 545] on button "Start my Answer" at bounding box center [327, 544] width 191 height 57
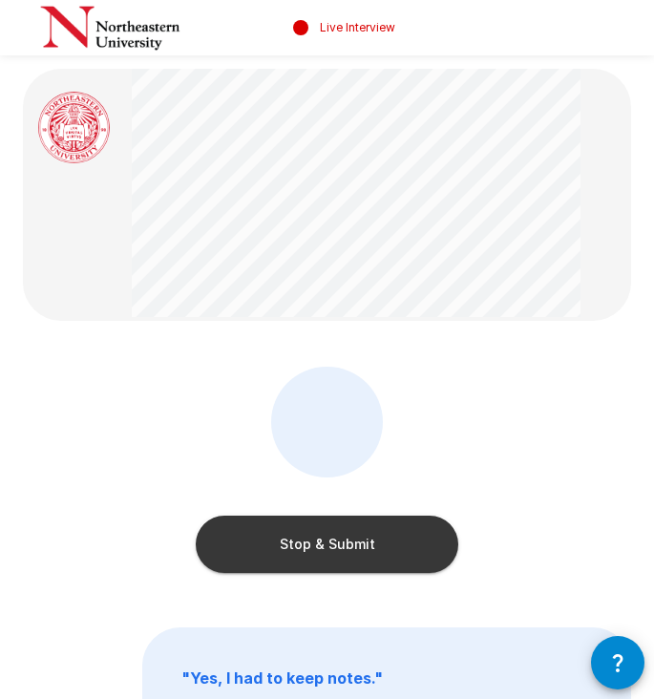
click at [328, 542] on button "Stop & Submit" at bounding box center [327, 544] width 263 height 57
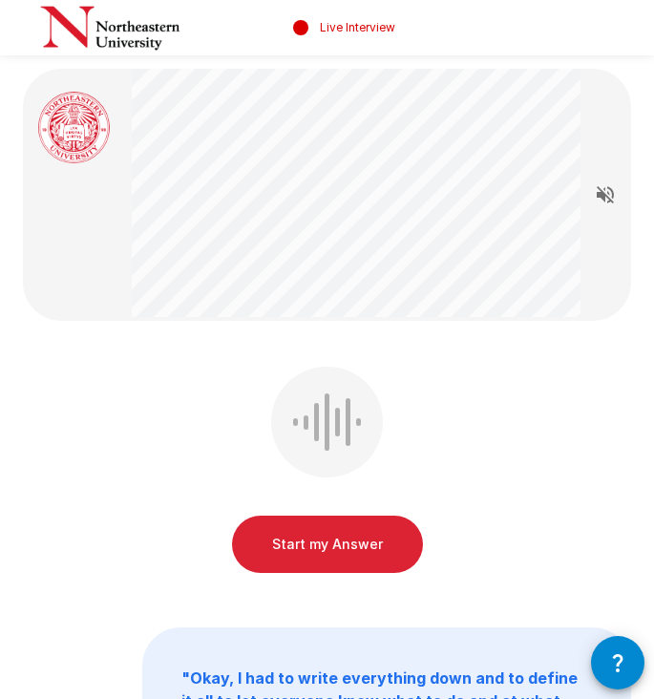
click at [323, 541] on button "Start my Answer" at bounding box center [327, 544] width 191 height 57
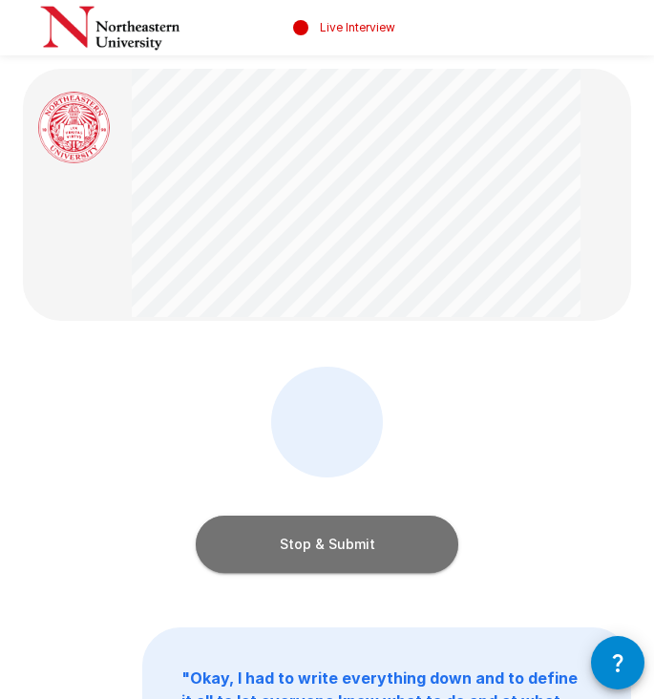
click at [335, 540] on button "Stop & Submit" at bounding box center [327, 544] width 263 height 57
